Goal: Information Seeking & Learning: Learn about a topic

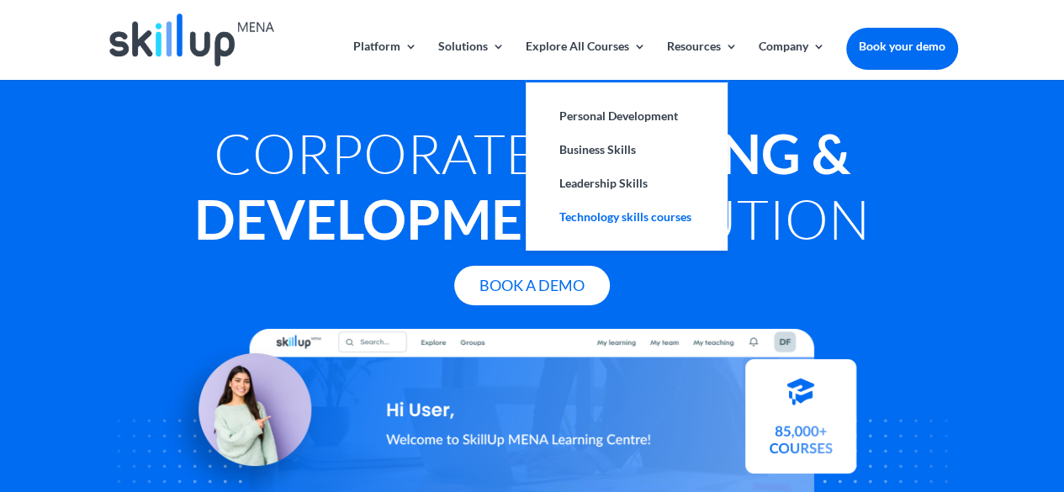
click at [636, 213] on link "Technology skills courses" at bounding box center [627, 217] width 168 height 34
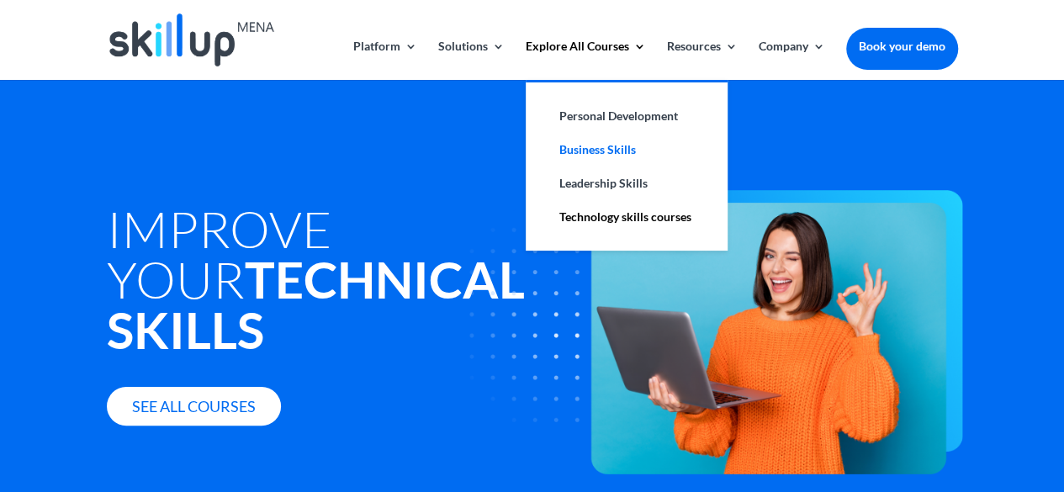
click at [597, 150] on link "Business Skills" at bounding box center [627, 150] width 168 height 34
